Goal: Information Seeking & Learning: Learn about a topic

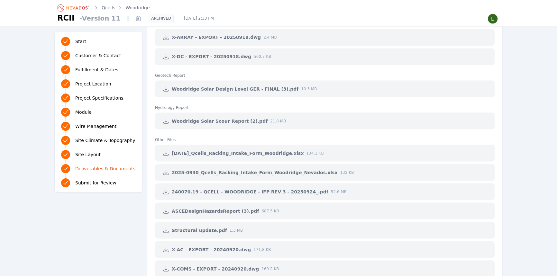
scroll to position [1461, 0]
click at [168, 89] on icon at bounding box center [166, 89] width 6 height 6
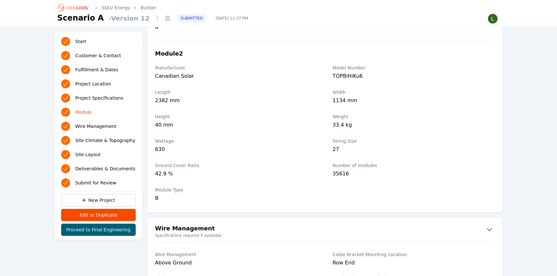
scroll to position [848, 0]
click at [147, 6] on link "Bunker" at bounding box center [149, 8] width 16 height 6
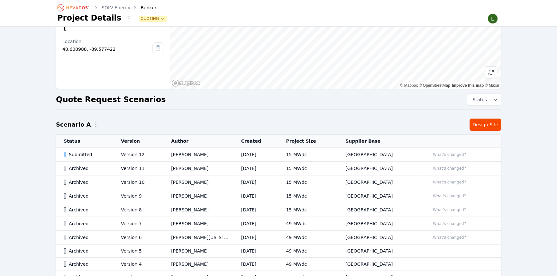
scroll to position [88, 0]
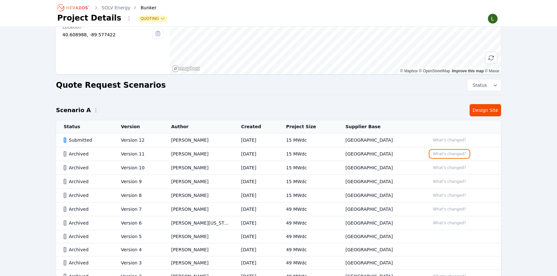
click at [450, 154] on button "What's changed?" at bounding box center [449, 154] width 39 height 7
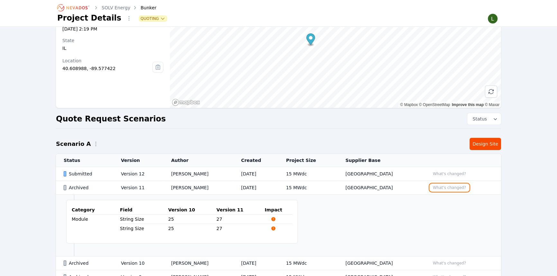
scroll to position [58, 0]
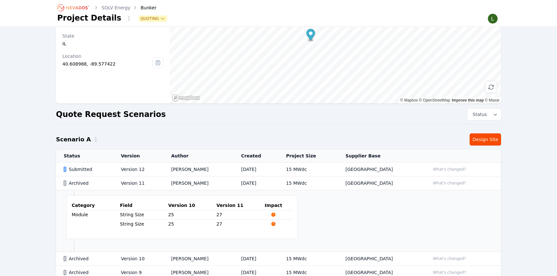
click at [53, 149] on div "Bunker Project Number TT25-10047 Created At [DATE] 2:19 PM State [US_STATE] Loc…" at bounding box center [278, 188] width 463 height 426
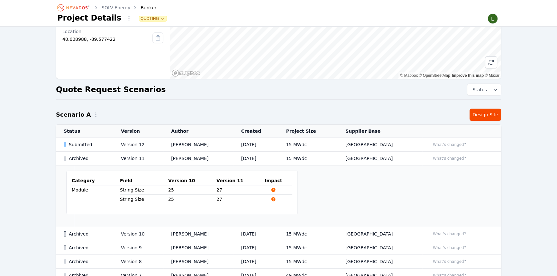
scroll to position [117, 0]
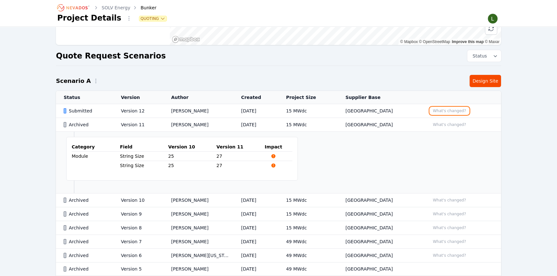
click at [437, 113] on button "What's changed?" at bounding box center [449, 110] width 39 height 7
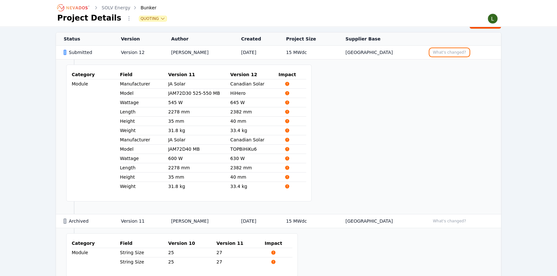
scroll to position [146, 0]
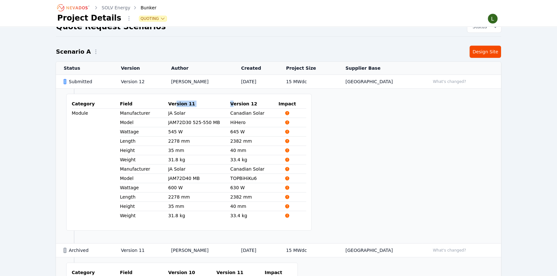
drag, startPoint x: 174, startPoint y: 103, endPoint x: 229, endPoint y: 101, distance: 54.7
click at [229, 101] on tr "Category Field Version 11 Version 12 Impact" at bounding box center [189, 103] width 235 height 9
drag, startPoint x: 174, startPoint y: 140, endPoint x: 235, endPoint y: 157, distance: 63.3
click at [235, 157] on tbody "Module Manufacturer JA Solar Canadian Solar Model JAM72D30 525-550 MB HiHero Wa…" at bounding box center [189, 165] width 235 height 112
click at [359, 142] on td "Category Field Version 11 Version 12 Impact Module Manufacturer JA Solar Canadi…" at bounding box center [278, 166] width 445 height 155
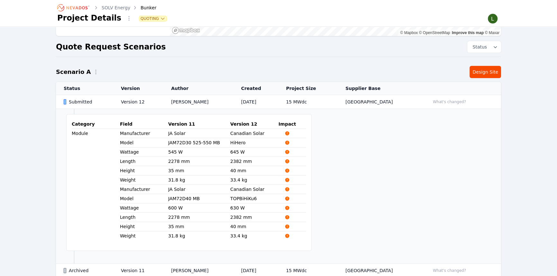
scroll to position [117, 0]
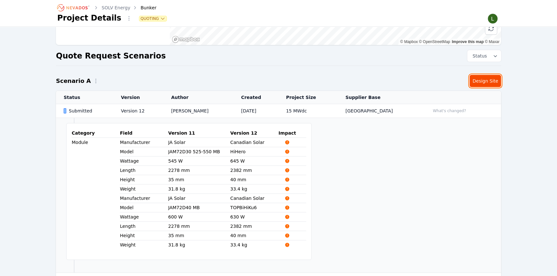
click at [479, 80] on link "Design Site" at bounding box center [486, 81] width 32 height 12
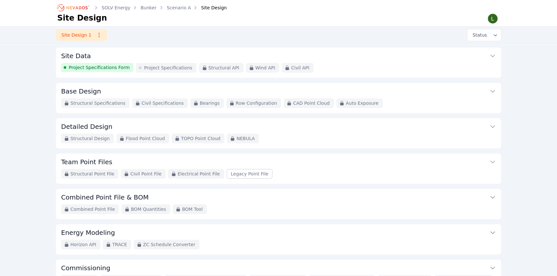
click at [96, 68] on span "Project Specifications Form" at bounding box center [99, 67] width 61 height 6
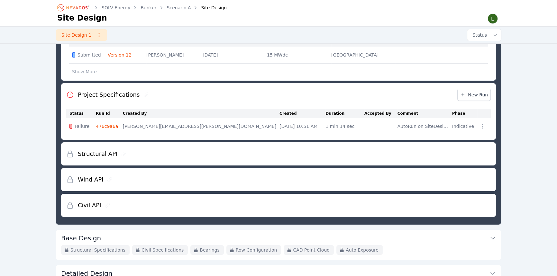
scroll to position [58, 0]
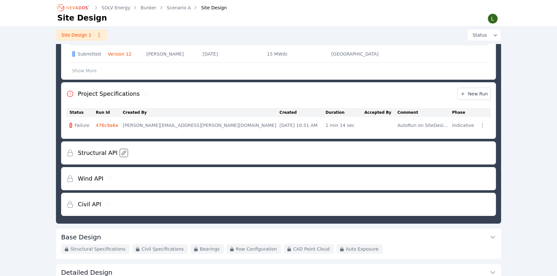
click at [121, 153] on icon at bounding box center [123, 153] width 5 height 5
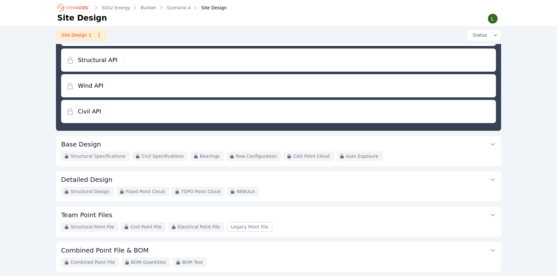
click at [47, 141] on div "Site Data Project Specifications Form Project Specifications Structural API Win…" at bounding box center [278, 119] width 463 height 447
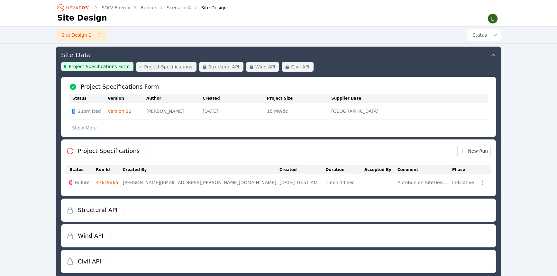
scroll to position [0, 0]
